Goal: Task Accomplishment & Management: Manage account settings

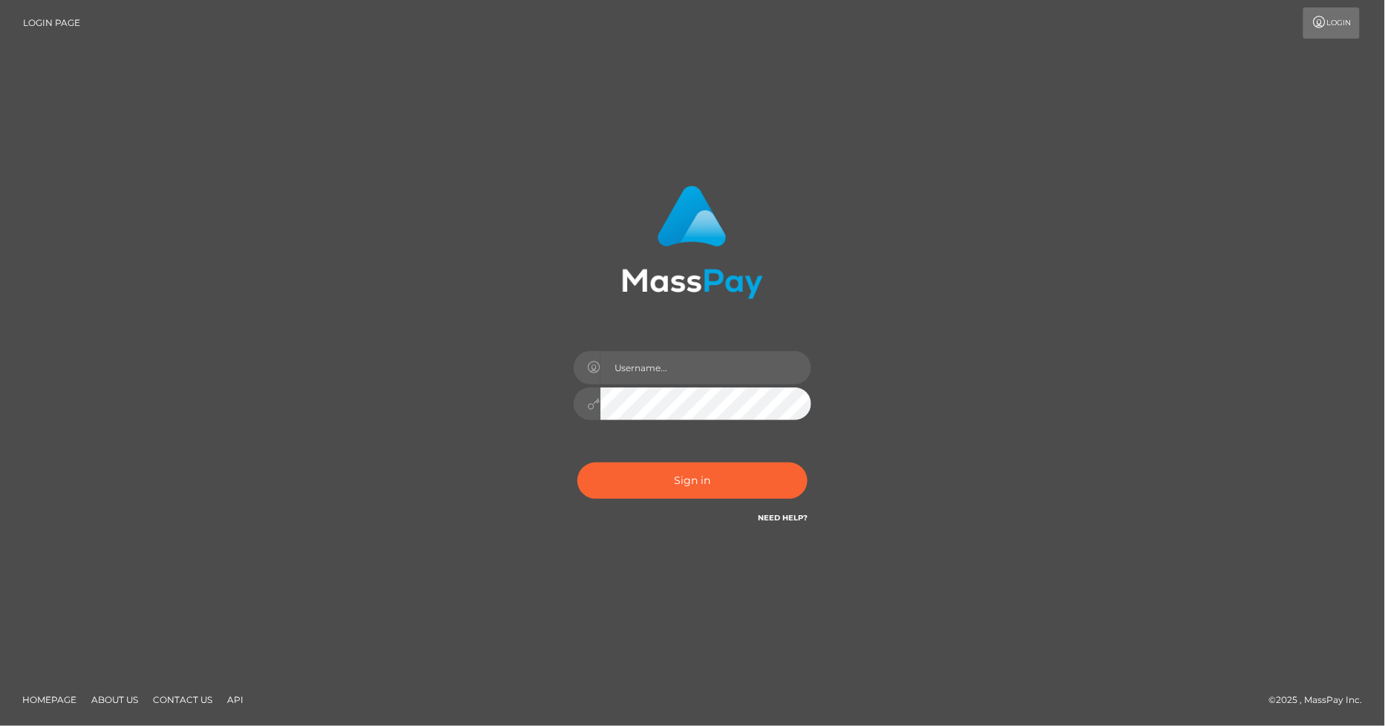
click at [962, 211] on div "Sign in" at bounding box center [692, 363] width 846 height 378
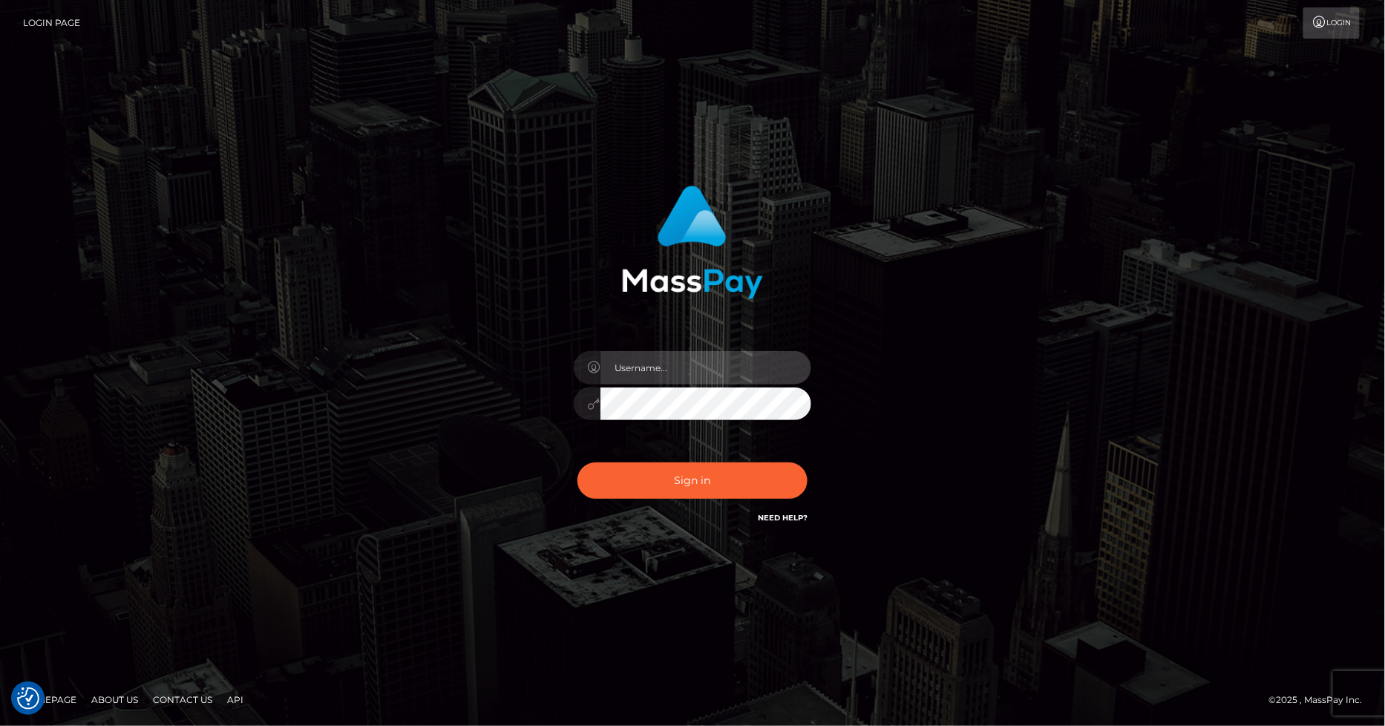
type input "[PERSON_NAME].ace"
click at [689, 368] on input "[PERSON_NAME].ace" at bounding box center [706, 367] width 211 height 33
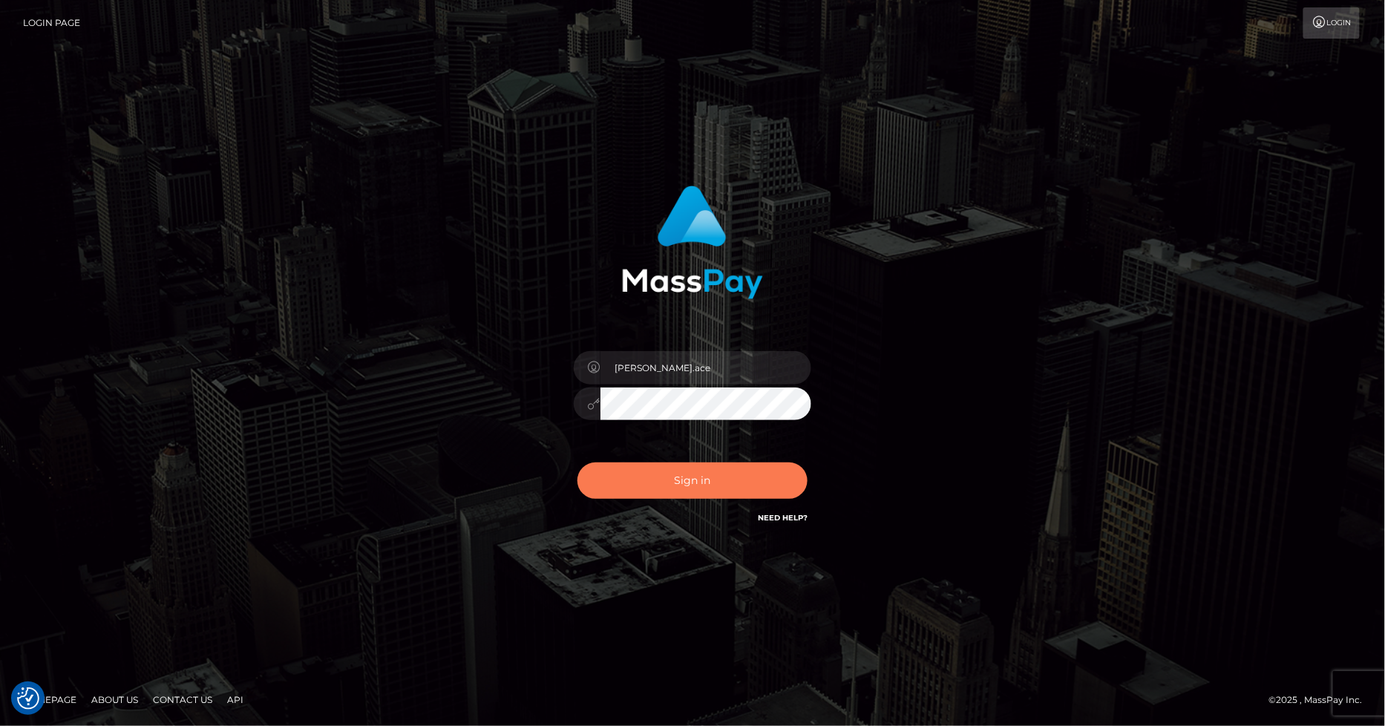
click at [685, 471] on button "Sign in" at bounding box center [693, 480] width 230 height 36
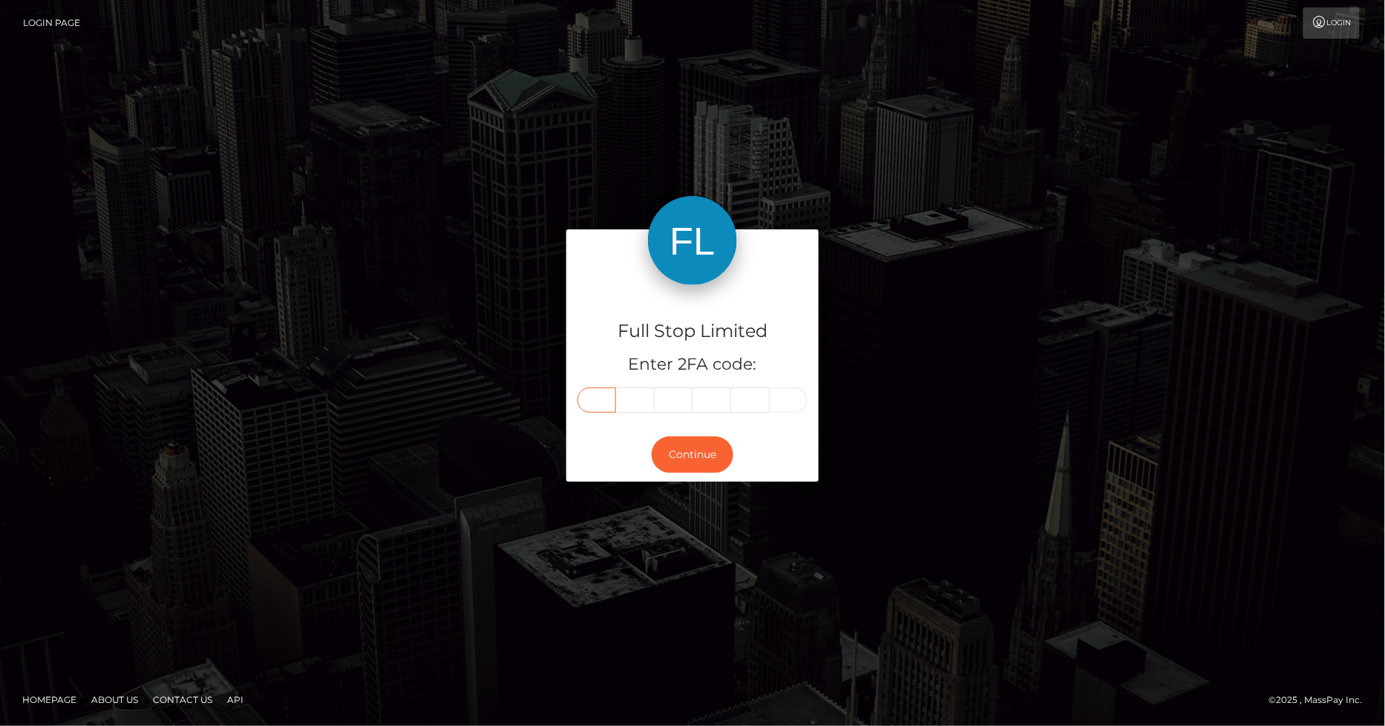
click at [589, 392] on input "text" at bounding box center [597, 399] width 39 height 25
type input "3"
type input "6"
type input "9"
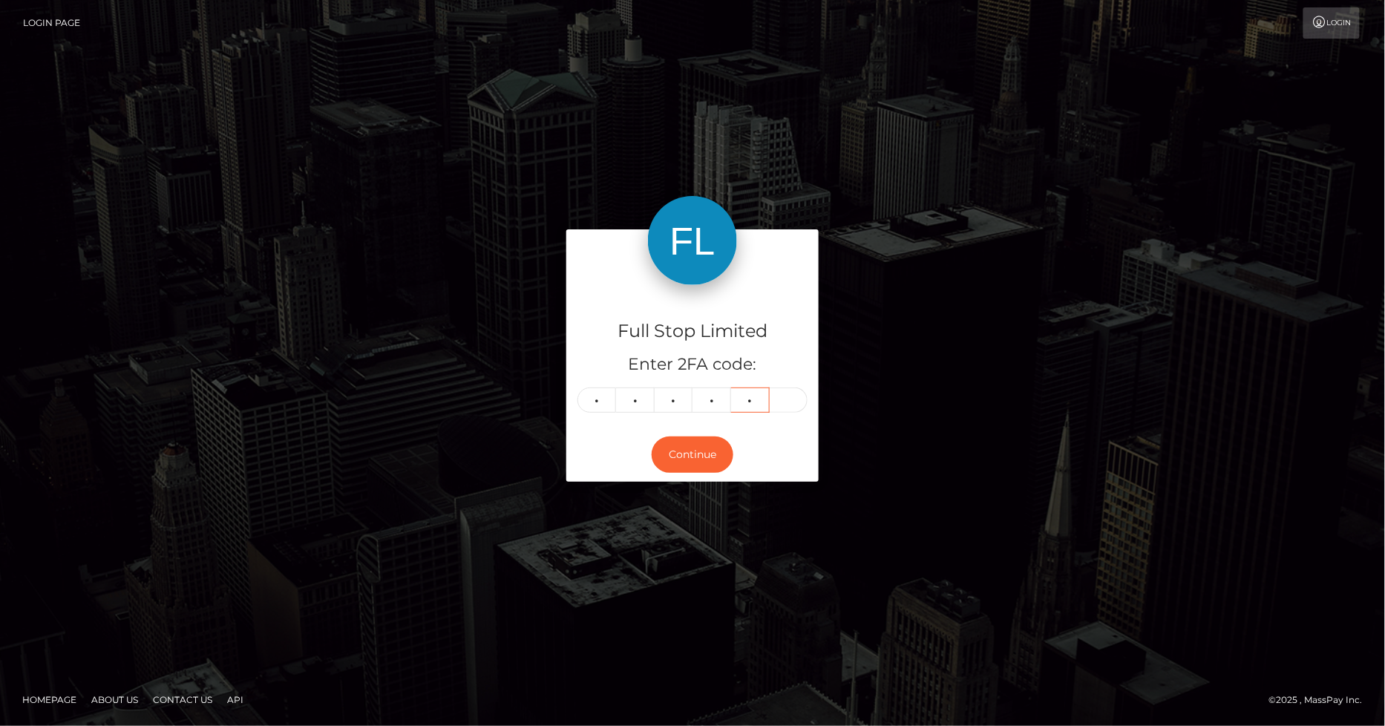
type input "3"
type input "0"
